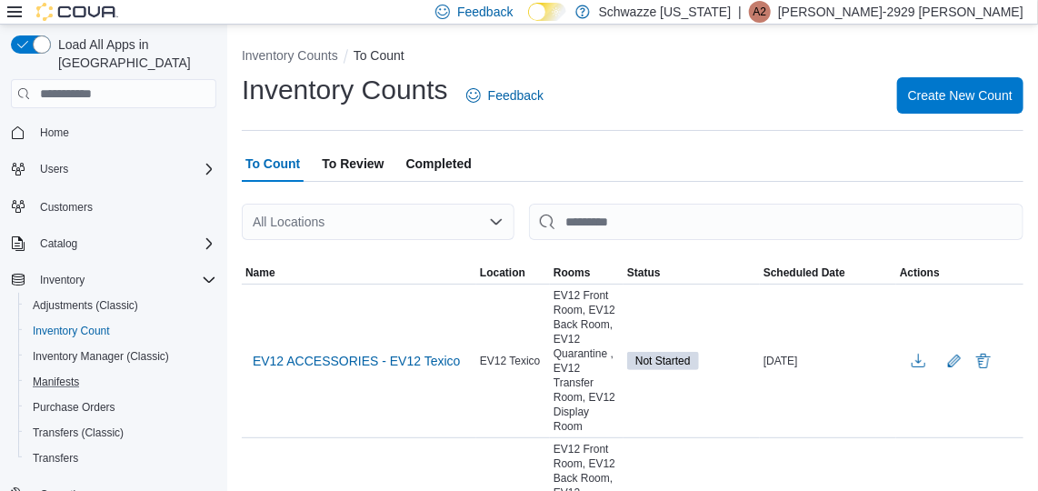
scroll to position [230, 0]
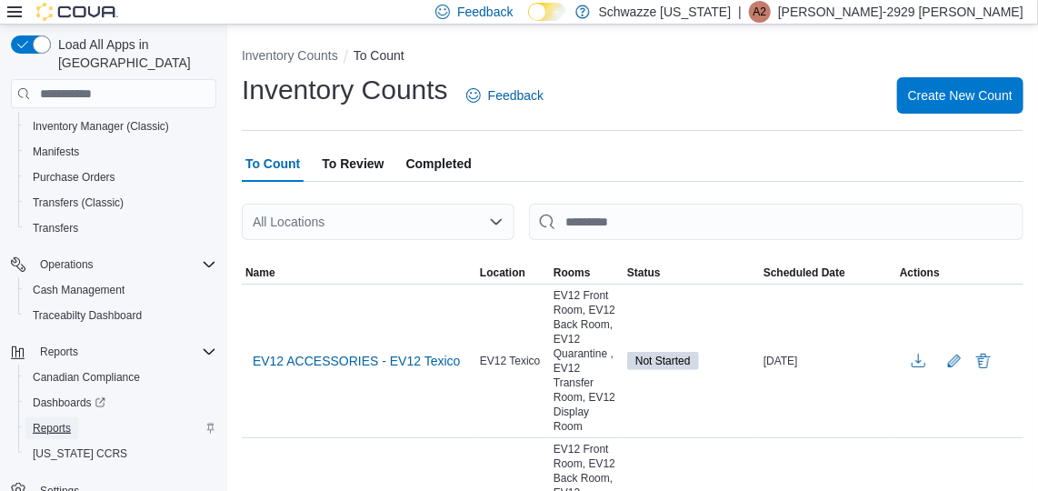
click at [45, 421] on span "Reports" at bounding box center [52, 428] width 38 height 15
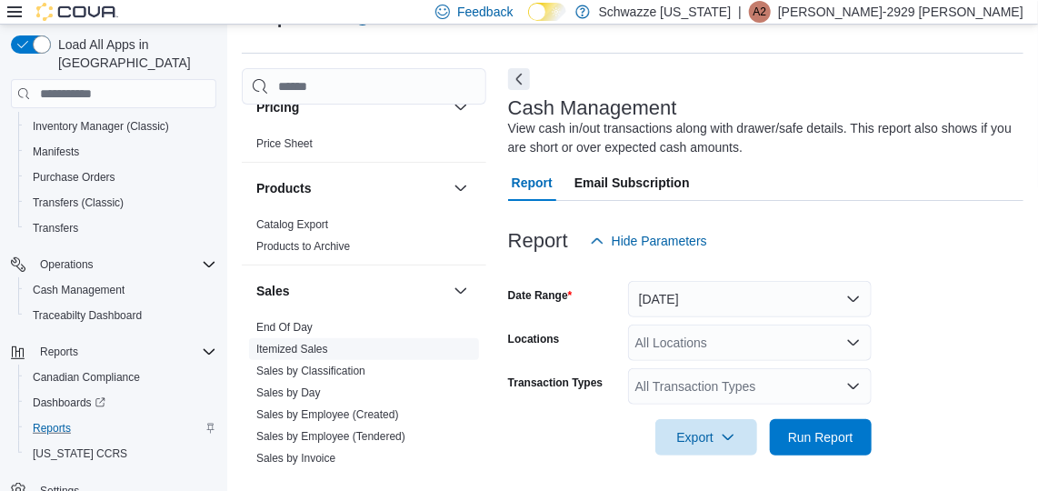
scroll to position [1107, 0]
click at [374, 429] on link "Sales by Employee (Tendered)" at bounding box center [330, 435] width 149 height 13
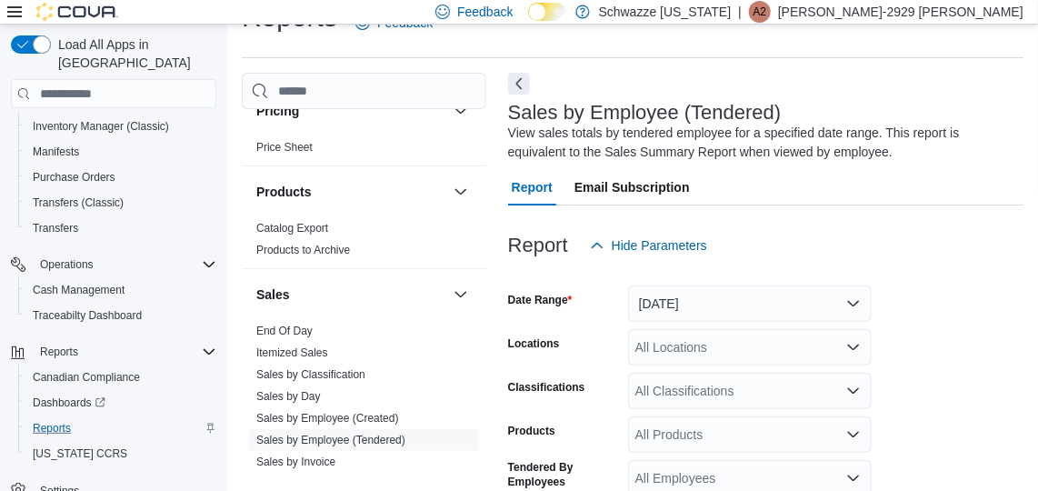
scroll to position [61, 0]
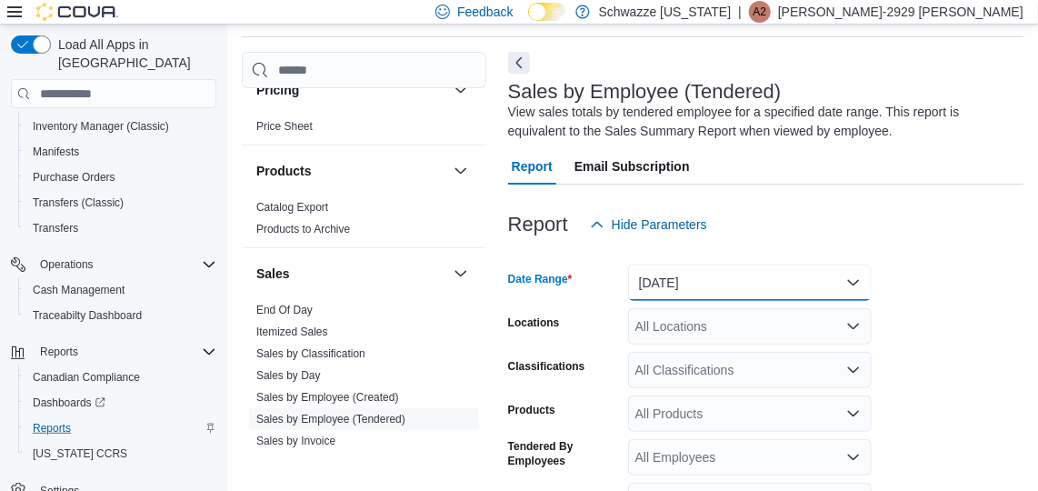
click at [821, 285] on button "[DATE]" at bounding box center [750, 283] width 244 height 36
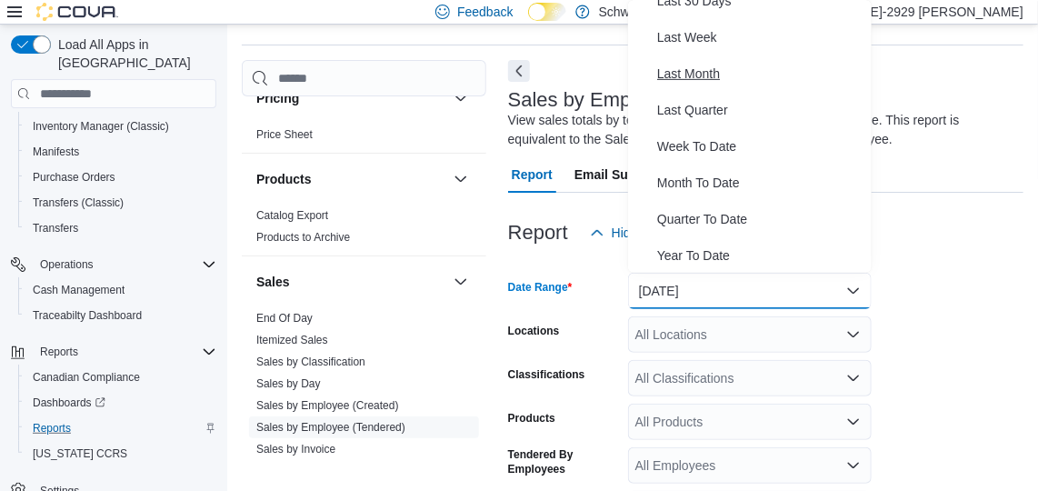
scroll to position [0, 0]
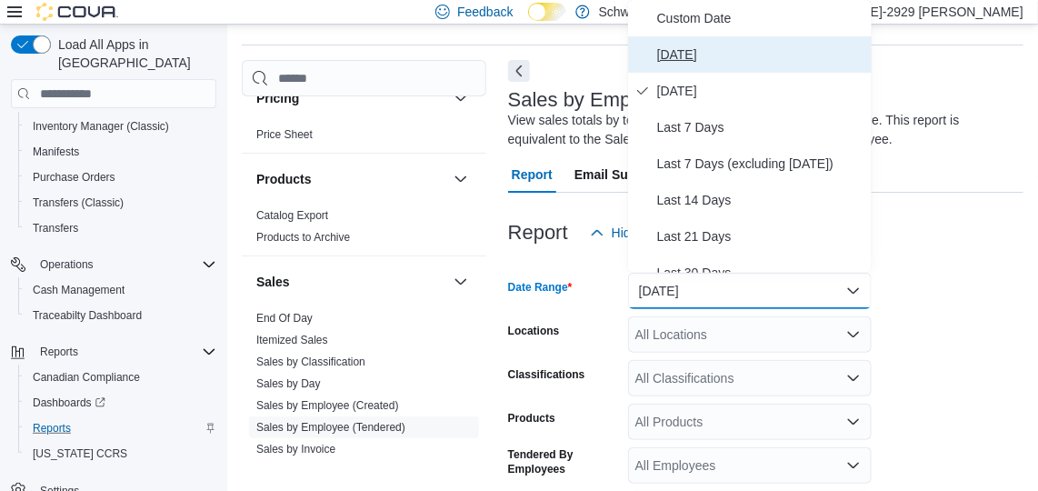
click at [684, 55] on span "[DATE]" at bounding box center [760, 55] width 207 height 22
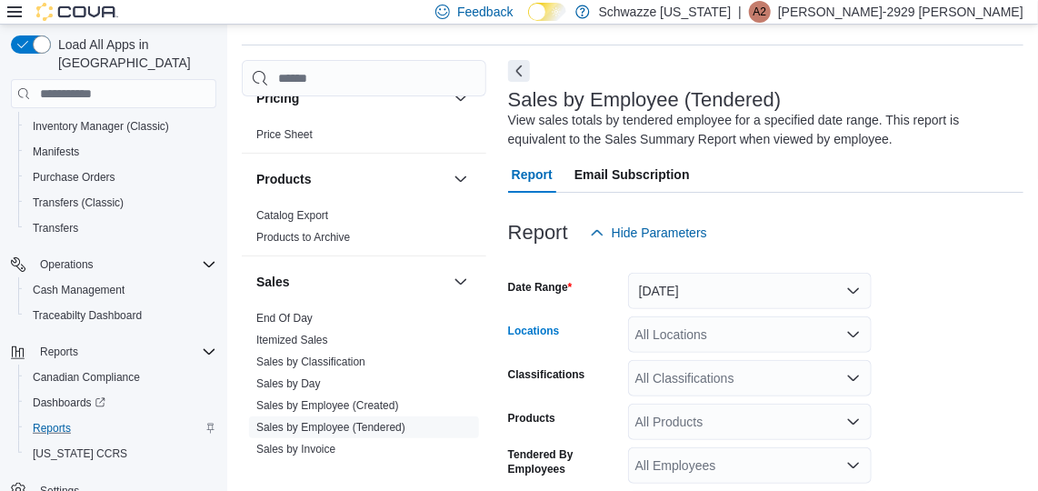
click at [715, 323] on div "All Locations" at bounding box center [750, 334] width 244 height 36
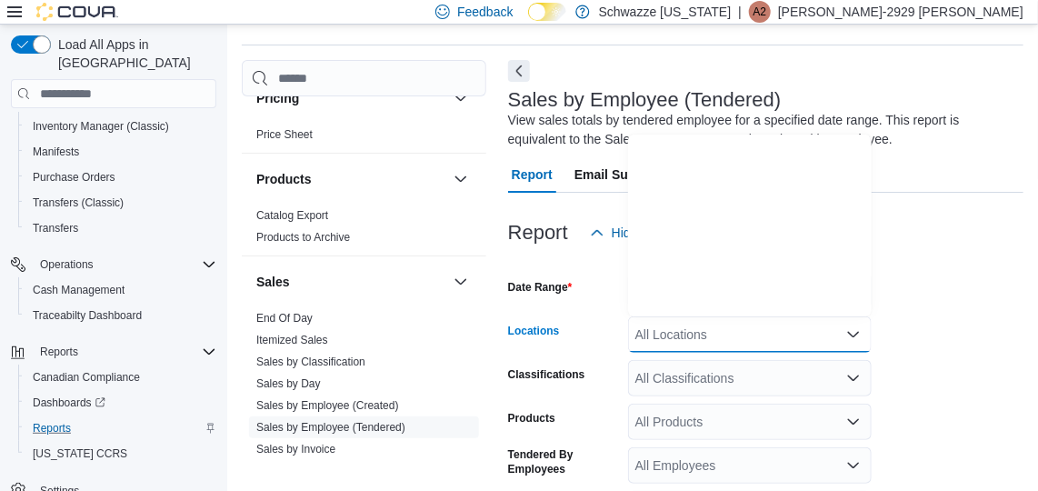
scroll to position [899, 0]
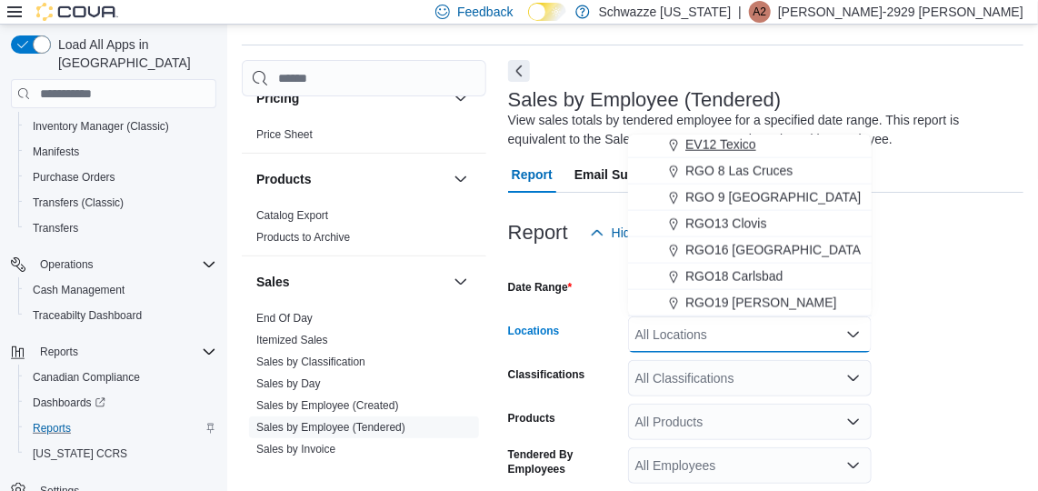
click at [735, 145] on span "EV12 Texico" at bounding box center [720, 144] width 71 height 18
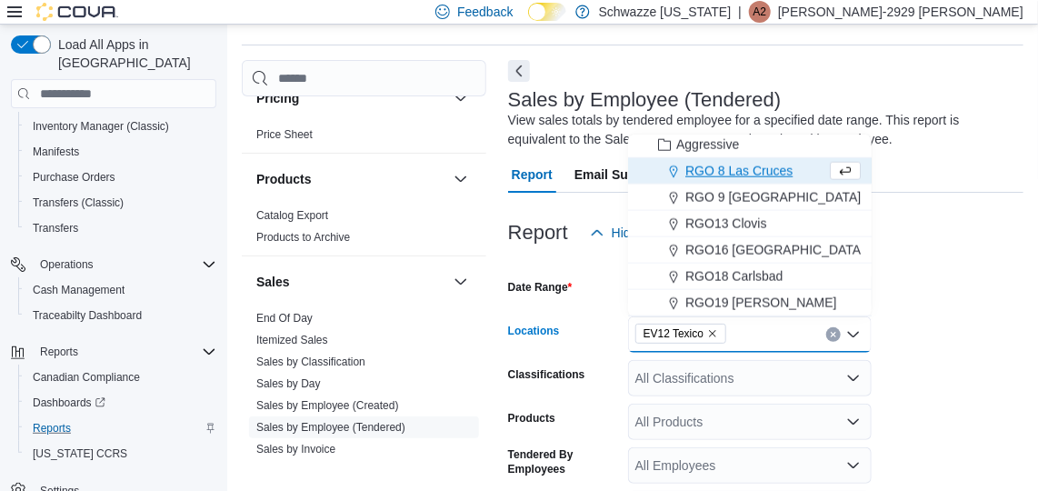
scroll to position [872, 0]
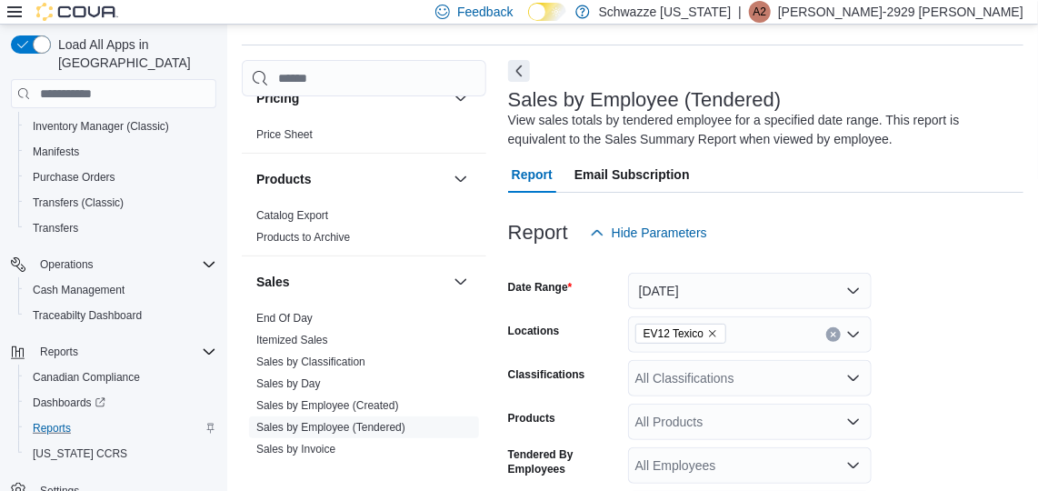
click at [941, 295] on form "Date Range [DATE] Locations EV12 Texico Classifications All Classifications Pro…" at bounding box center [765, 458] width 515 height 415
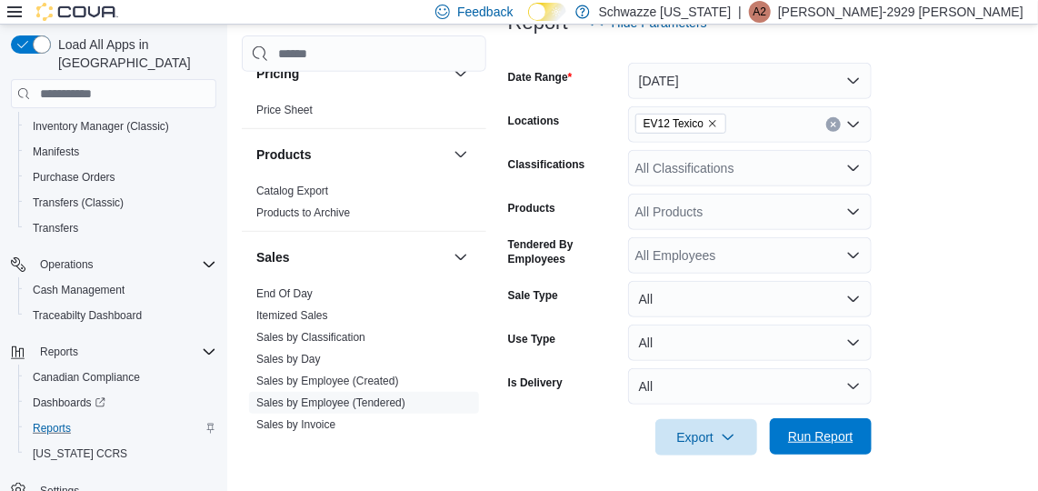
click at [825, 425] on span "Run Report" at bounding box center [821, 436] width 80 height 36
